Goal: Information Seeking & Learning: Understand process/instructions

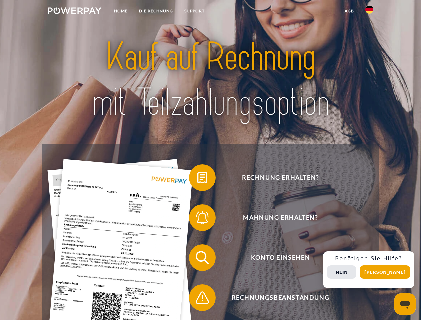
click at [74, 12] on img at bounding box center [75, 10] width 54 height 7
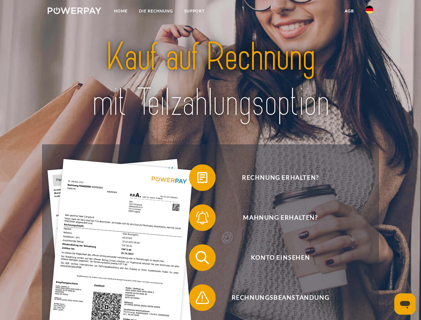
click at [369, 12] on img at bounding box center [369, 10] width 8 height 8
click at [349, 11] on link "agb" at bounding box center [349, 11] width 21 height 12
click at [197, 179] on span at bounding box center [192, 177] width 33 height 33
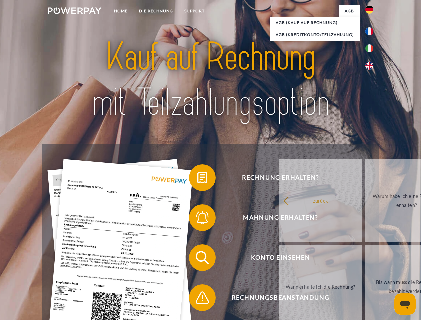
click at [197, 219] on span at bounding box center [192, 217] width 33 height 33
click at [365, 259] on link "Bis wann muss die Rechnung bezahlt werden?" at bounding box center [406, 286] width 83 height 83
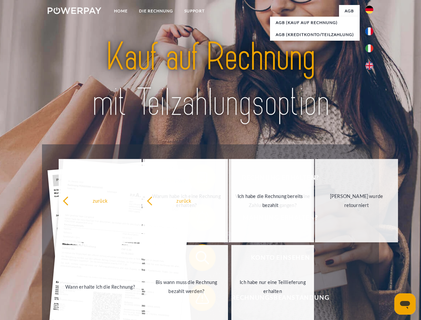
click at [197, 299] on span at bounding box center [192, 297] width 33 height 33
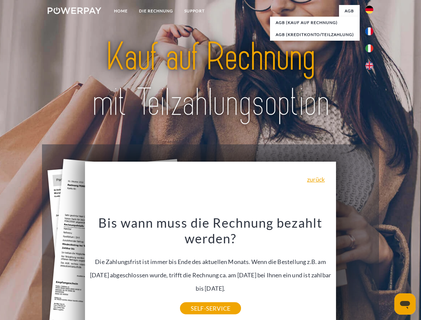
click at [371, 269] on div "Rechnung erhalten? Mahnung erhalten? Konto einsehen" at bounding box center [210, 277] width 336 height 266
click at [354, 271] on span "Konto einsehen" at bounding box center [280, 257] width 163 height 27
click at [387, 272] on header "Home DIE RECHNUNG SUPPORT" at bounding box center [210, 230] width 421 height 460
